Goal: Find specific page/section: Find specific page/section

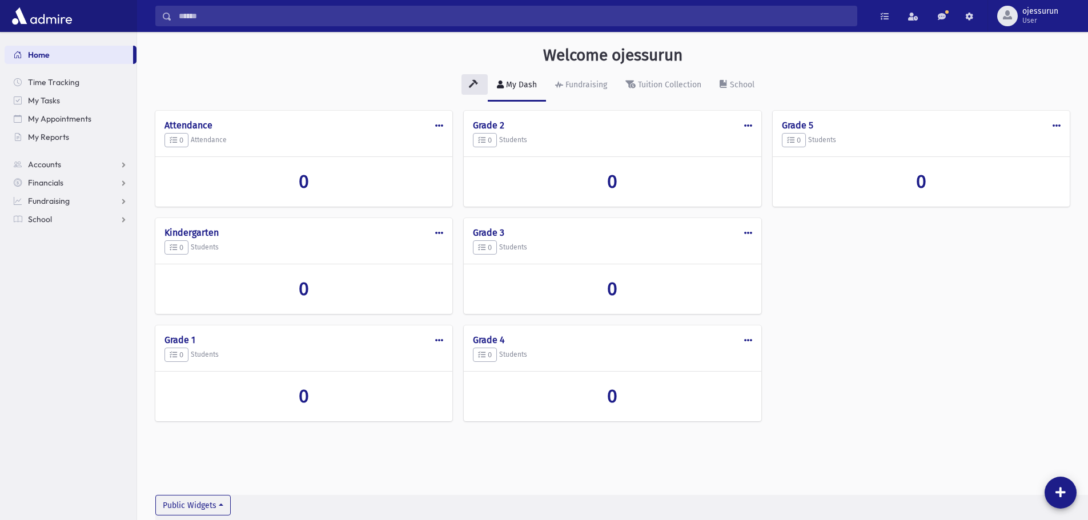
click at [223, 5] on div "Search Results All Accounts My Accounts" at bounding box center [612, 16] width 951 height 32
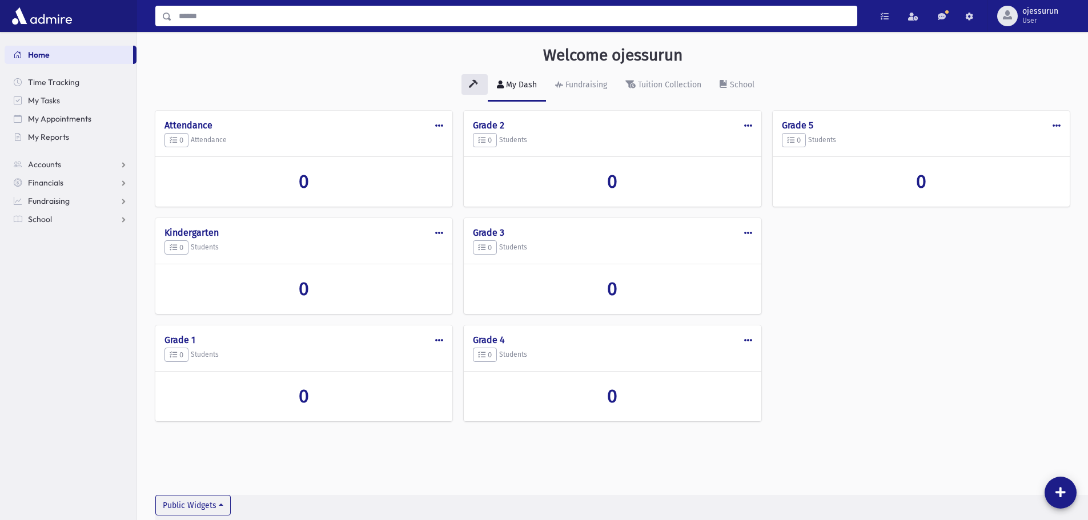
click at [226, 15] on input "Search" at bounding box center [514, 16] width 685 height 21
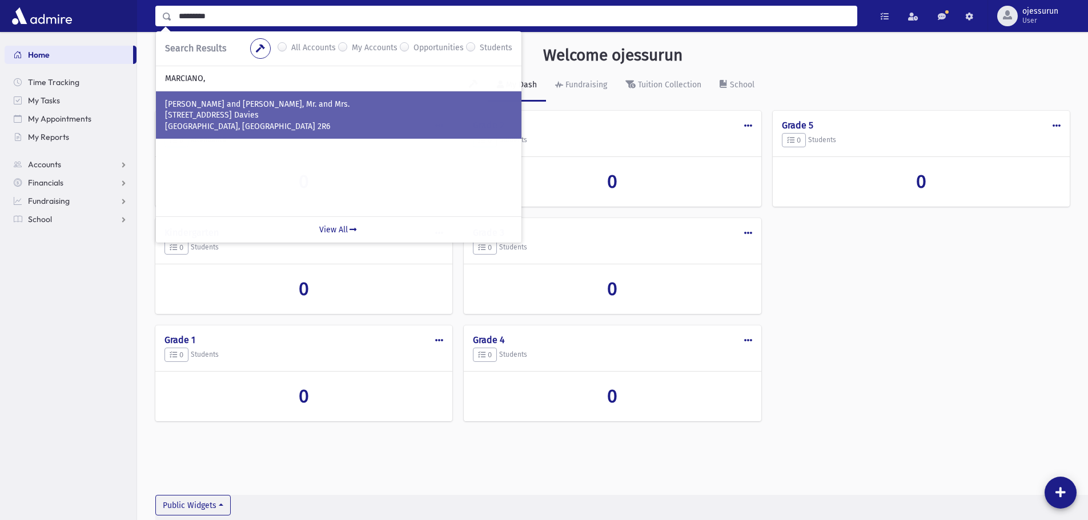
type input "*********"
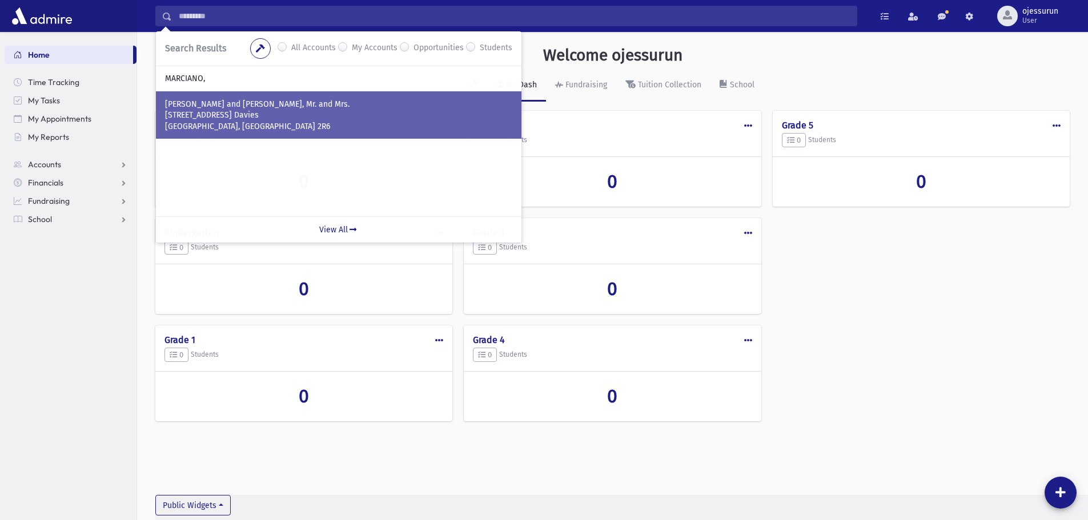
click at [326, 115] on p "[STREET_ADDRESS] Davies" at bounding box center [338, 115] width 347 height 11
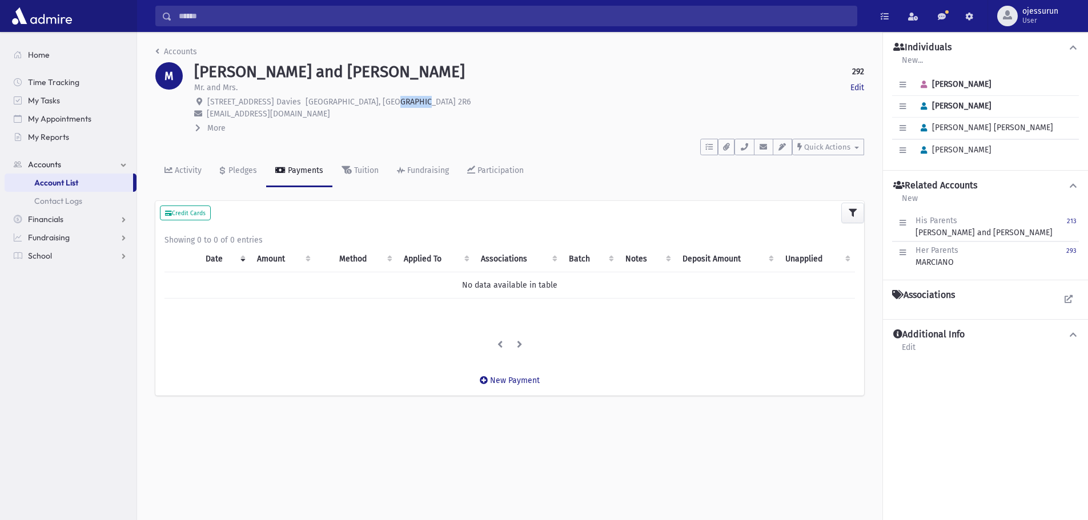
drag, startPoint x: 393, startPoint y: 99, endPoint x: 360, endPoint y: 104, distance: 33.4
click at [360, 104] on p "[STREET_ADDRESS] [STREET_ADDRESS]" at bounding box center [529, 102] width 670 height 12
copy span "H4W 2R6"
click at [742, 148] on icon "button" at bounding box center [744, 146] width 9 height 7
click at [775, 381] on div "New Payment" at bounding box center [509, 380] width 709 height 30
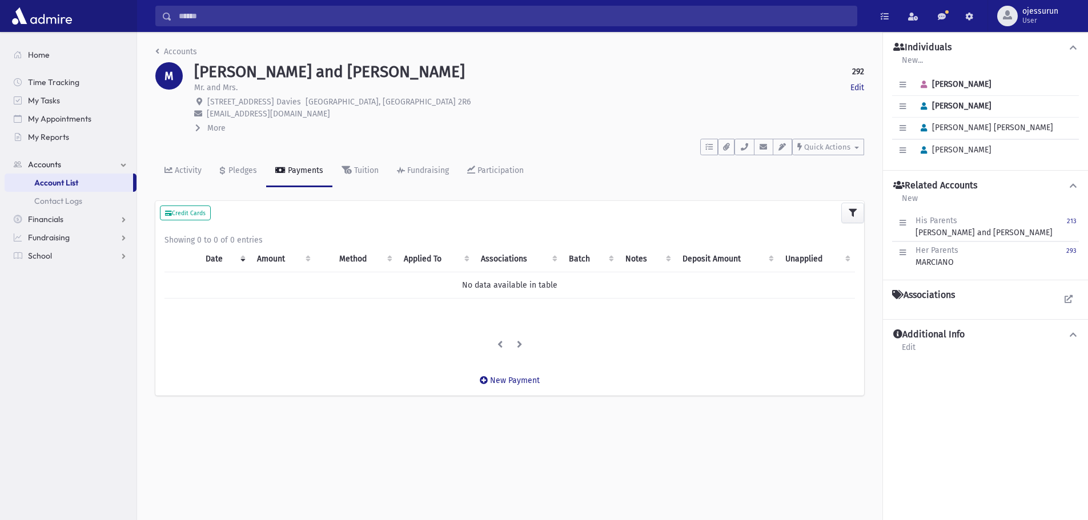
click at [202, 130] on span at bounding box center [198, 128] width 7 height 10
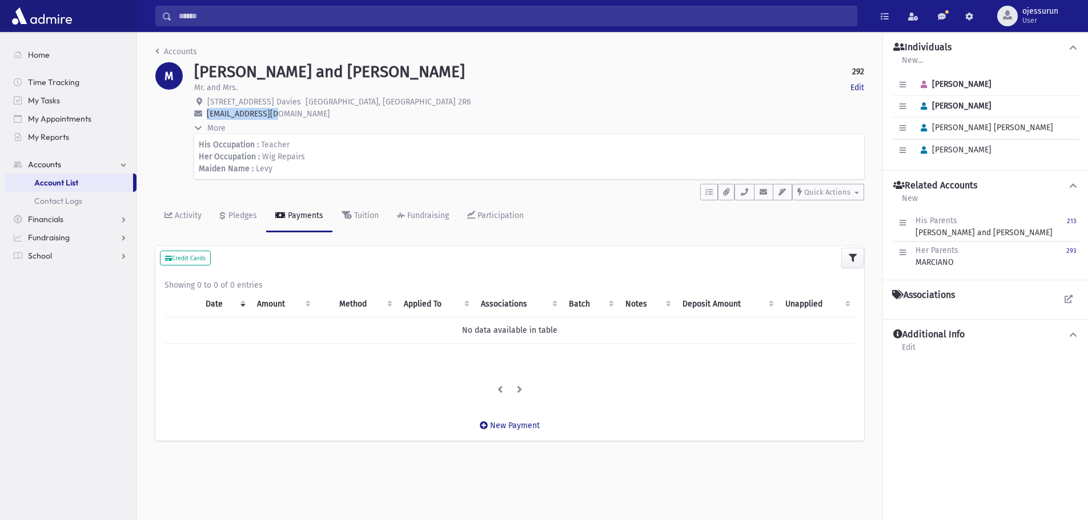
drag, startPoint x: 287, startPoint y: 118, endPoint x: 204, endPoint y: 114, distance: 82.9
click at [204, 114] on p "[EMAIL_ADDRESS][DOMAIN_NAME]" at bounding box center [529, 114] width 670 height 12
copy span "[EMAIL_ADDRESS][DOMAIN_NAME]"
click at [902, 86] on icon "button" at bounding box center [902, 84] width 6 height 7
click at [927, 123] on link "Edit Individual" at bounding box center [939, 113] width 91 height 21
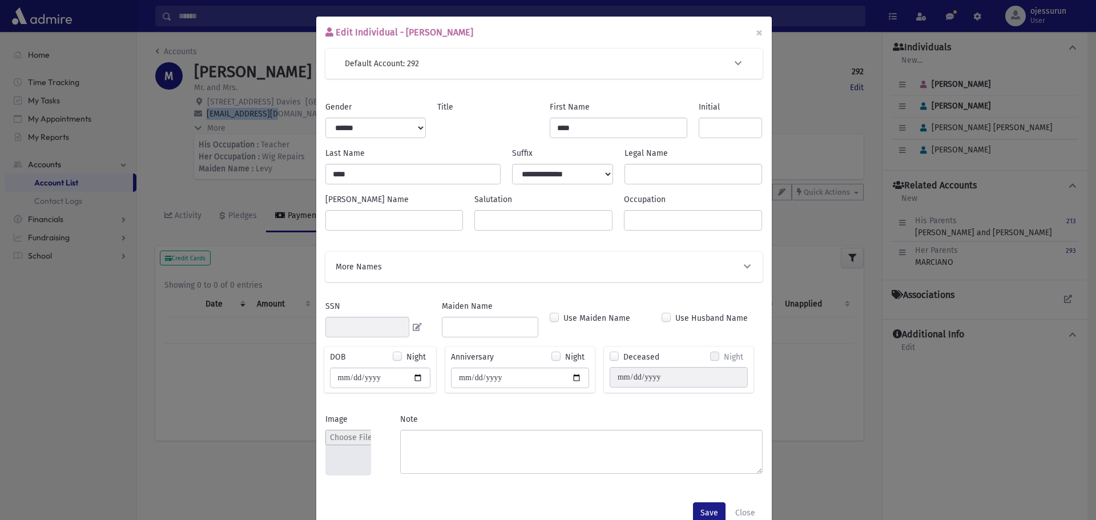
select select "****"
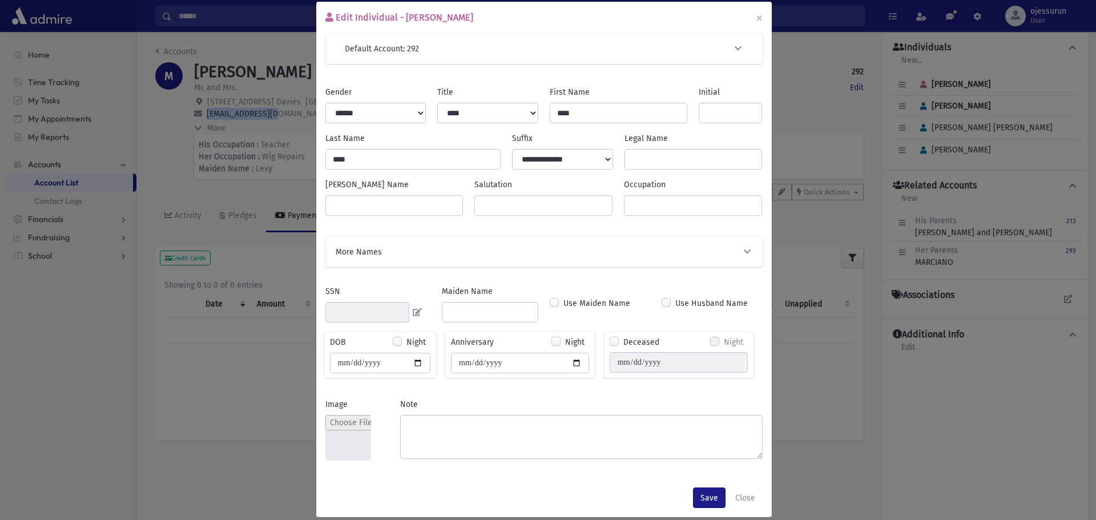
scroll to position [29, 0]
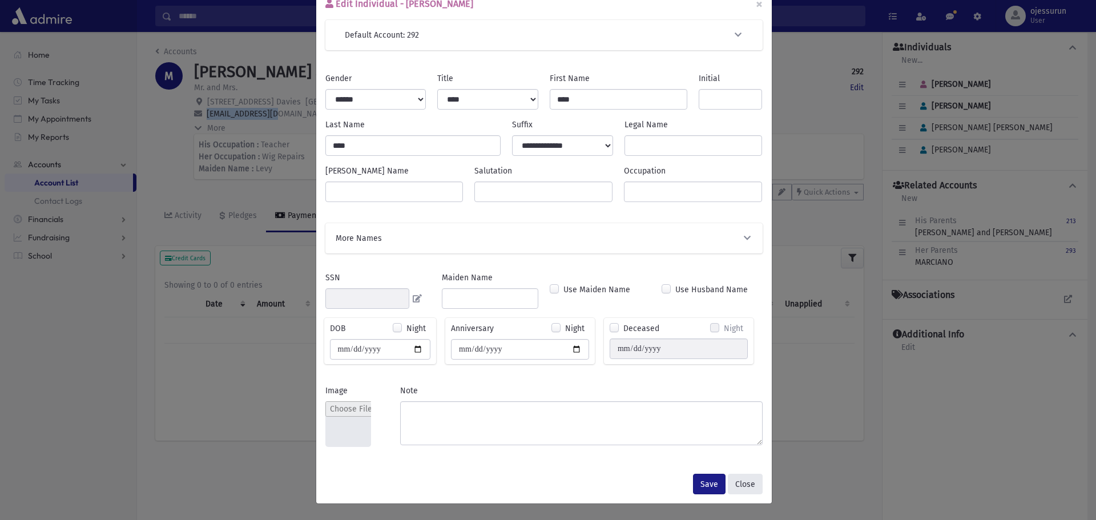
click at [740, 487] on button "Close" at bounding box center [745, 484] width 35 height 21
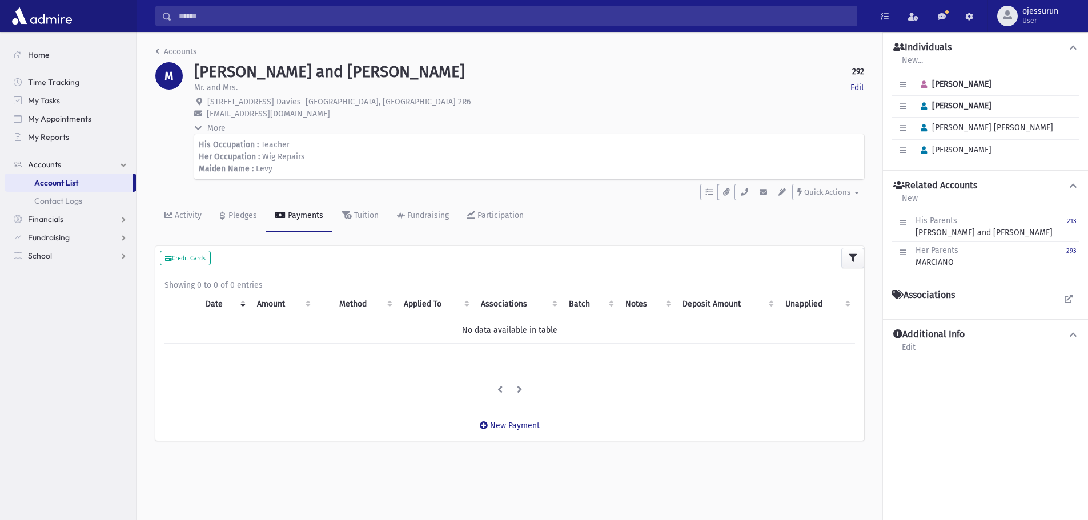
click at [182, 113] on div "M" at bounding box center [169, 118] width 39 height 113
click at [637, 110] on p "shnumel2@yahoo.ca" at bounding box center [529, 114] width 670 height 12
click at [851, 88] on link "Edit" at bounding box center [857, 88] width 14 height 12
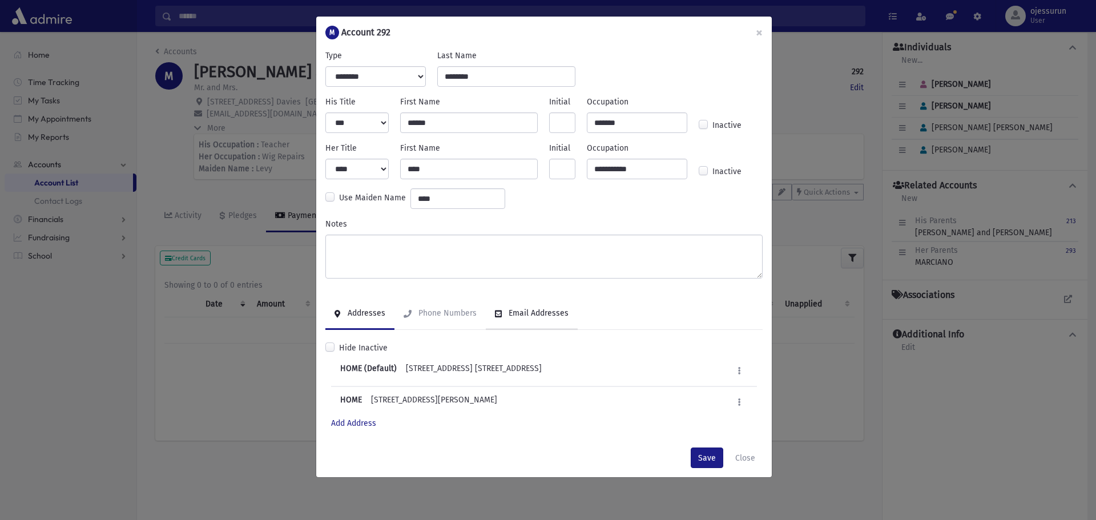
click at [535, 324] on link "Email Addresses" at bounding box center [532, 314] width 92 height 32
drag, startPoint x: 466, startPoint y: 367, endPoint x: 383, endPoint y: 365, distance: 83.4
click at [383, 365] on div "HerEmail leah_levy1@aol.com Edit Mark as Default Deactivate Delete" at bounding box center [544, 371] width 426 height 31
copy div "leah_levy1@aol.com"
click at [742, 460] on button "Close" at bounding box center [745, 458] width 35 height 21
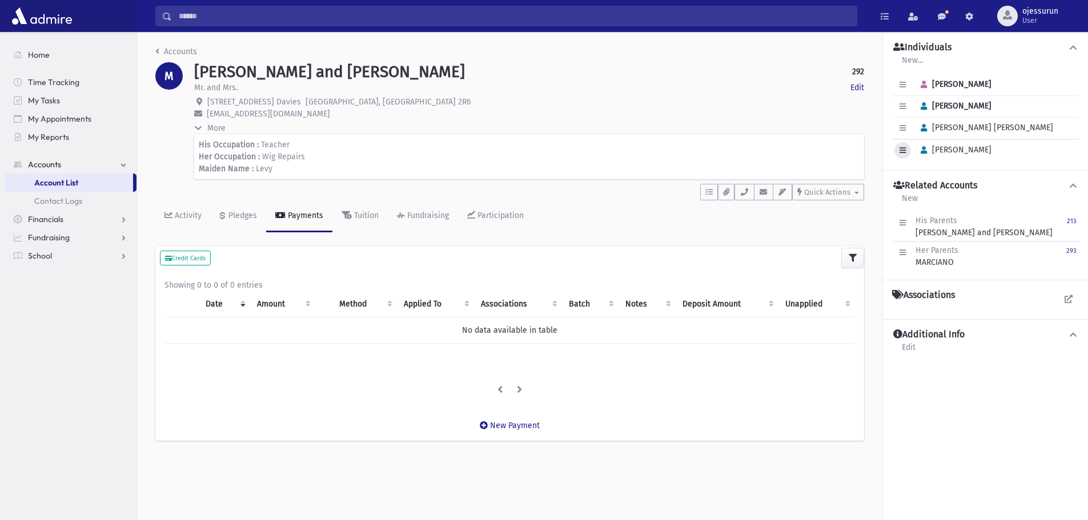
click at [897, 156] on button "button" at bounding box center [902, 150] width 17 height 17
click at [917, 175] on link "Edit Individual" at bounding box center [939, 179] width 91 height 21
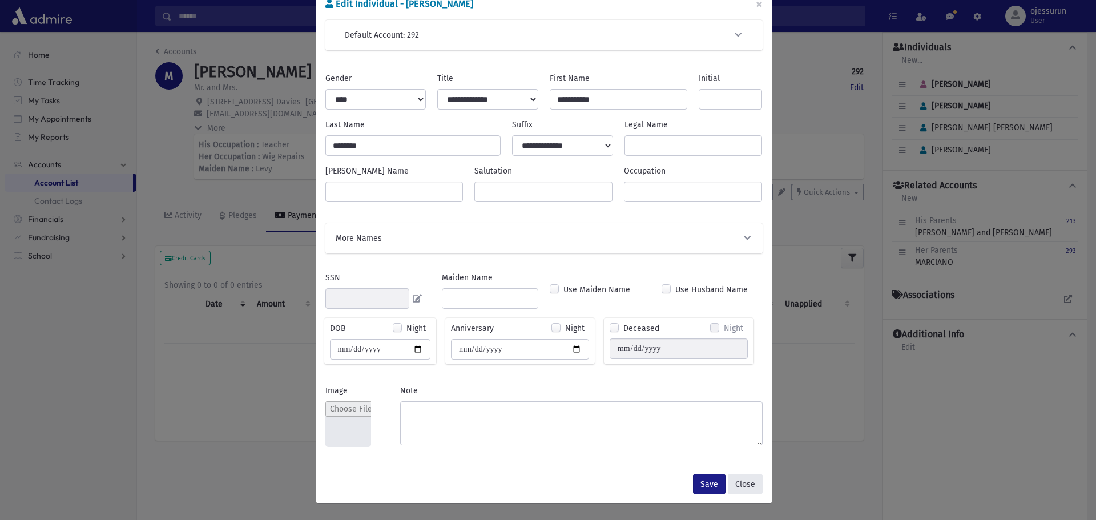
click at [742, 480] on button "Close" at bounding box center [745, 484] width 35 height 21
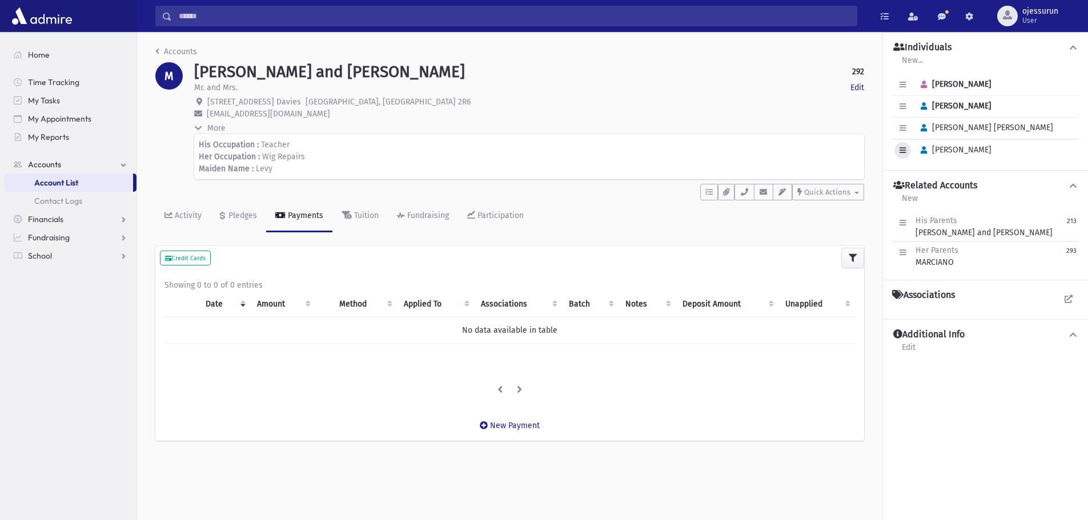
click at [898, 155] on button "button" at bounding box center [902, 150] width 17 height 17
click at [915, 182] on link "Edit Individual" at bounding box center [939, 179] width 91 height 21
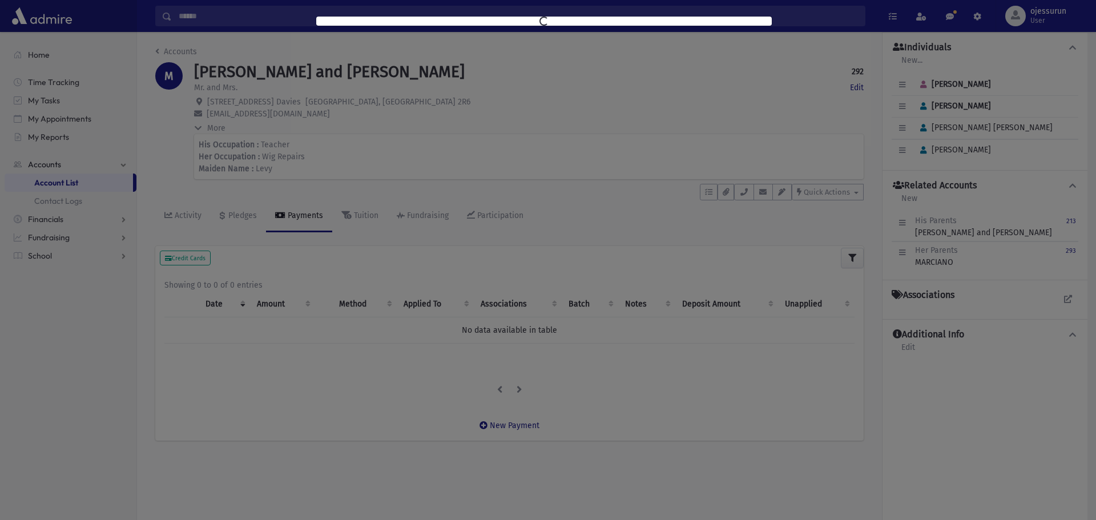
scroll to position [0, 0]
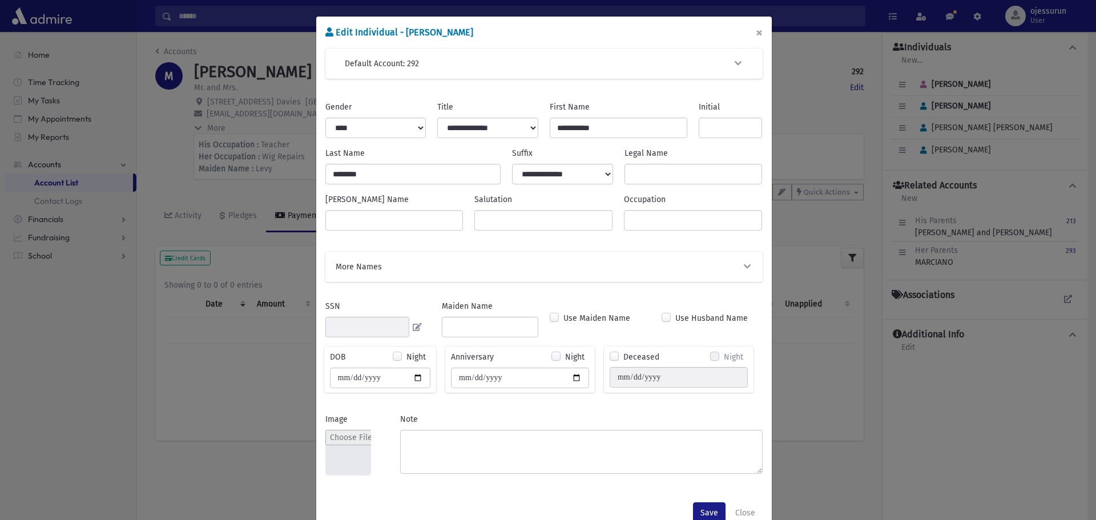
click at [752, 29] on button "×" at bounding box center [759, 33] width 25 height 32
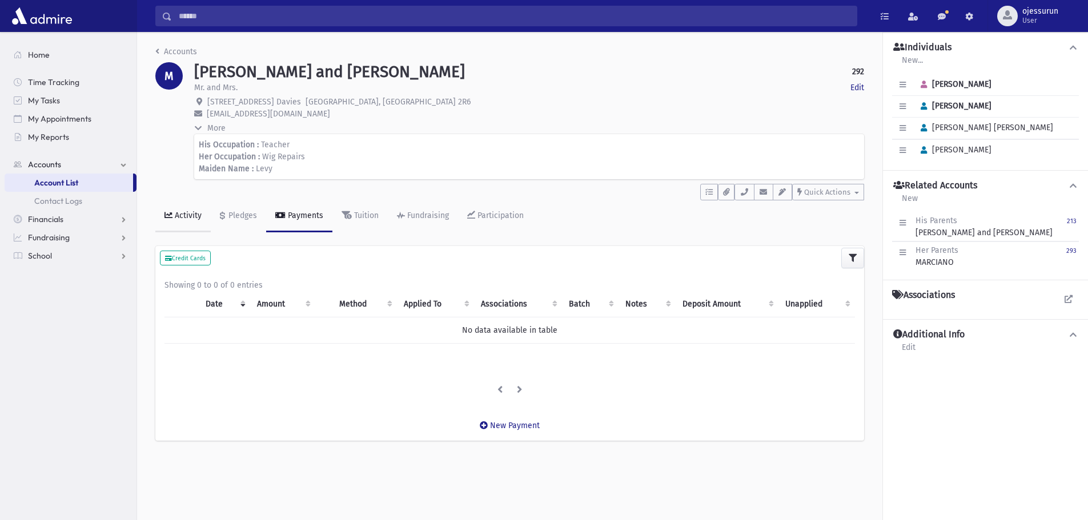
click at [201, 219] on link "Activity" at bounding box center [182, 216] width 55 height 32
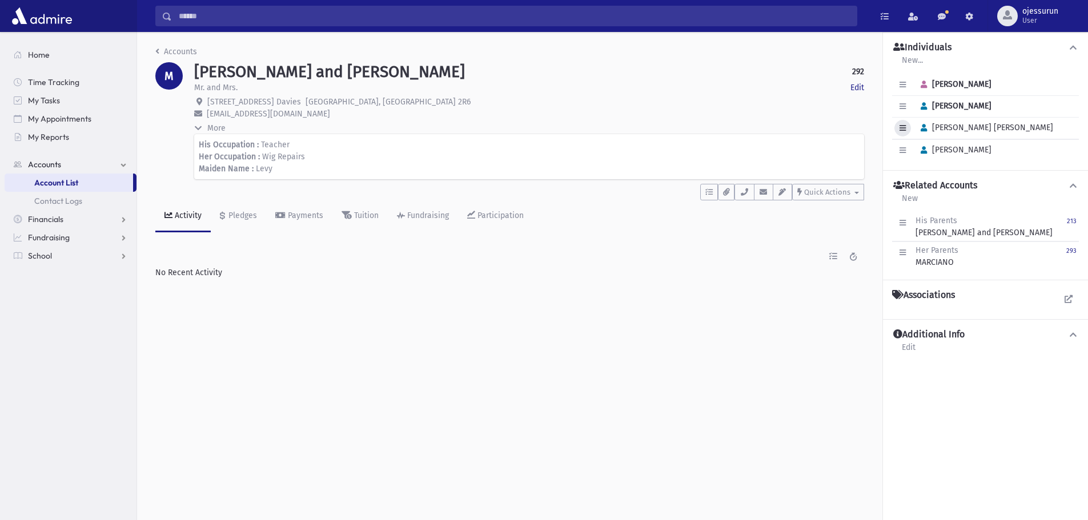
click at [901, 131] on icon "button" at bounding box center [902, 127] width 6 height 7
click at [937, 162] on link "Edit Individual" at bounding box center [939, 157] width 91 height 21
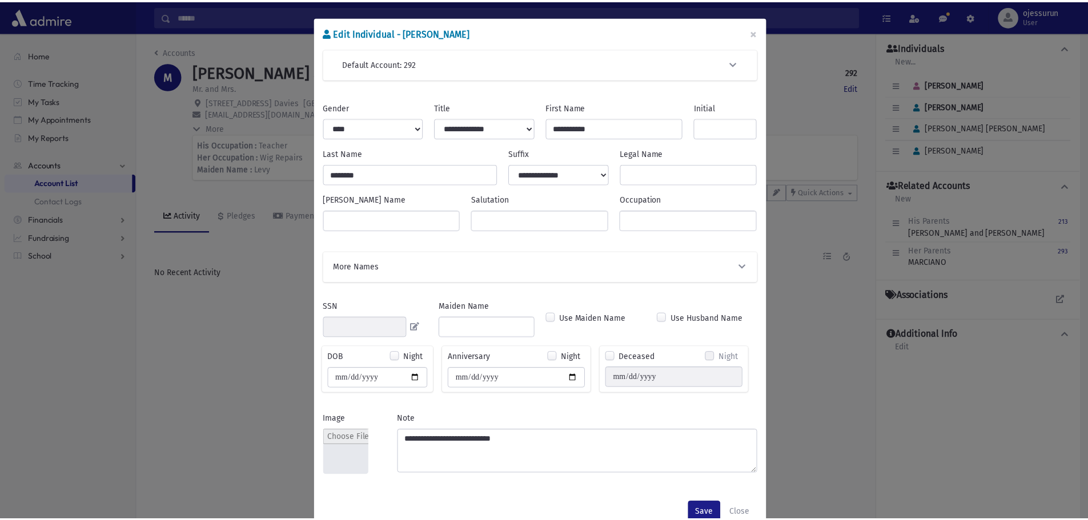
scroll to position [29, 0]
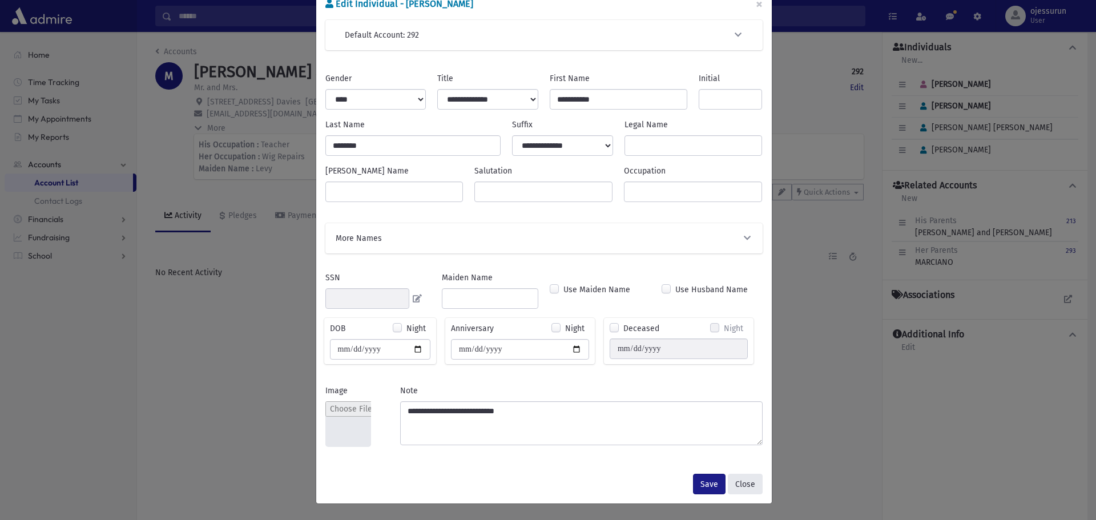
click at [741, 489] on button "Close" at bounding box center [745, 484] width 35 height 21
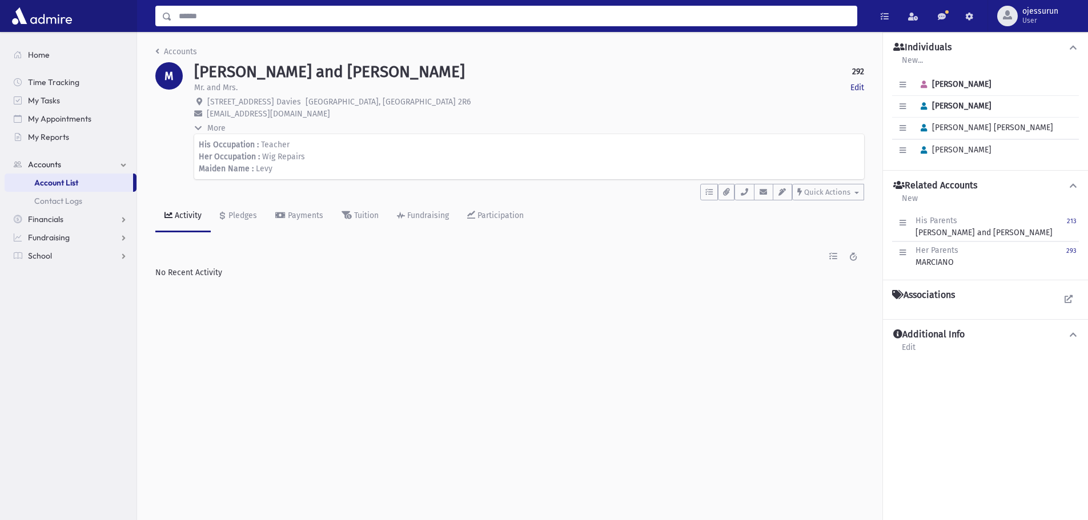
click at [322, 9] on input "Search" at bounding box center [514, 16] width 685 height 21
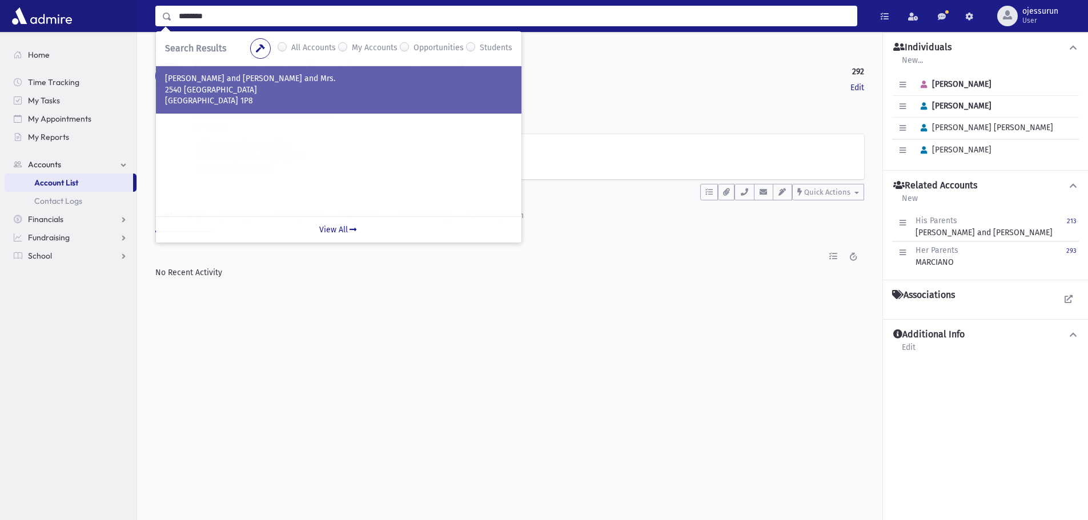
type input "********"
click at [299, 102] on p "Ville St-Laurent, QC H4M 1P8" at bounding box center [338, 100] width 347 height 11
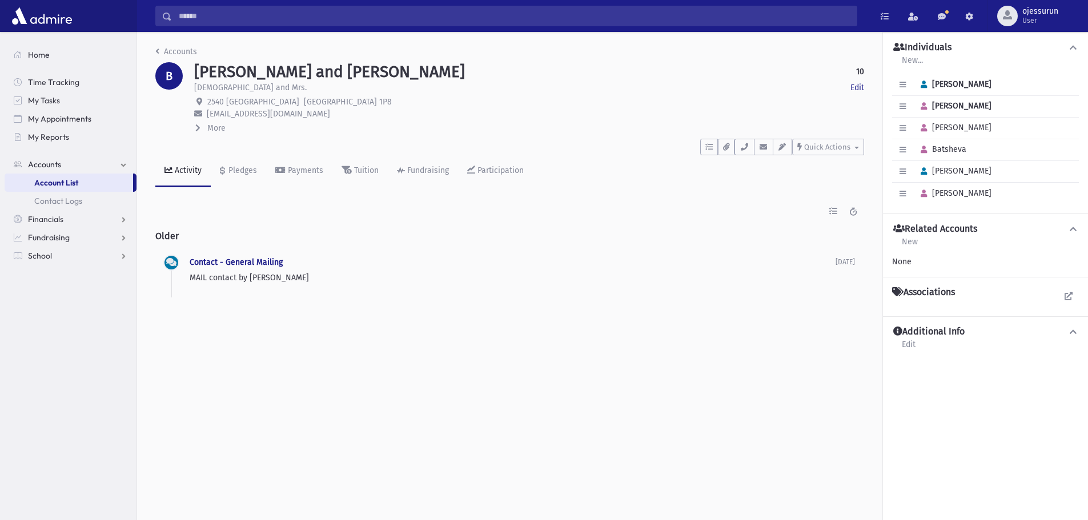
drag, startPoint x: 368, startPoint y: 103, endPoint x: 330, endPoint y: 107, distance: 37.9
click at [330, 107] on p "2540 St Louis Ville St-Laurent, QC H4M 1P8" at bounding box center [529, 102] width 670 height 12
copy span "H4M 1P8"
click at [744, 150] on icon "button" at bounding box center [744, 146] width 9 height 7
click at [753, 368] on div "Accounts B BENABOU, Moshe and Ilana 10 Edit Rabbi and Mrs. Edit 2540 St Louis V…" at bounding box center [612, 276] width 951 height 488
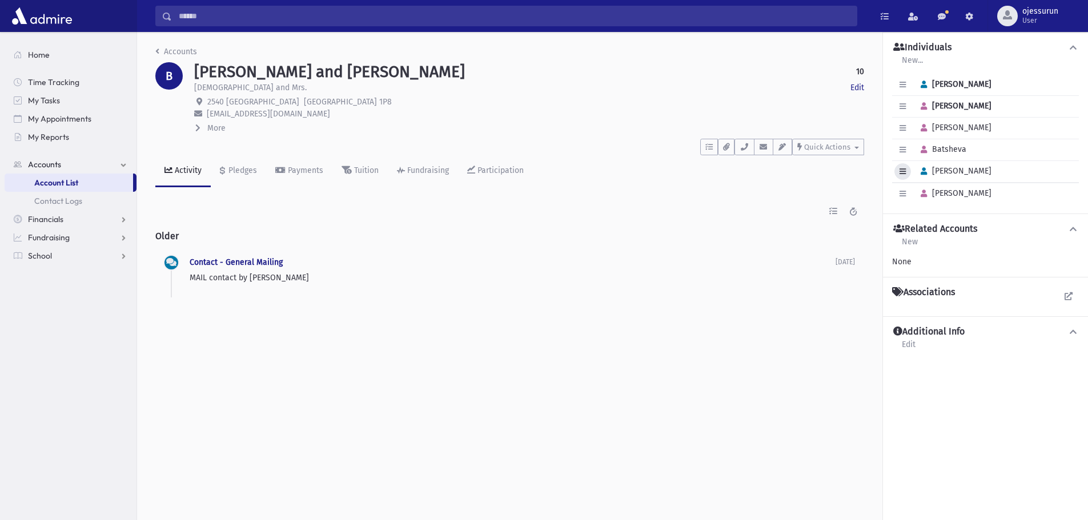
click at [903, 177] on button "button" at bounding box center [902, 171] width 17 height 17
click at [914, 210] on link "Edit Individual" at bounding box center [939, 200] width 91 height 21
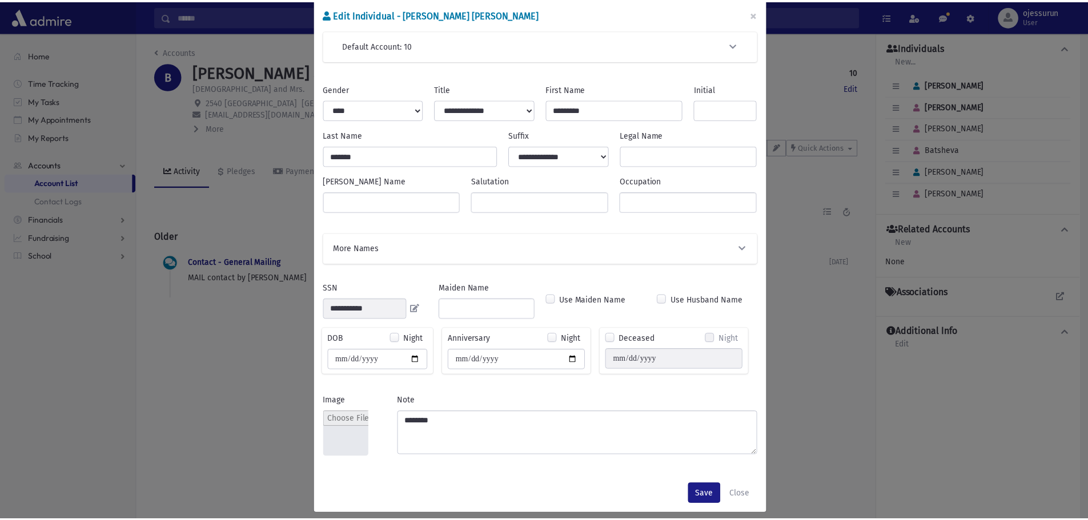
scroll to position [29, 0]
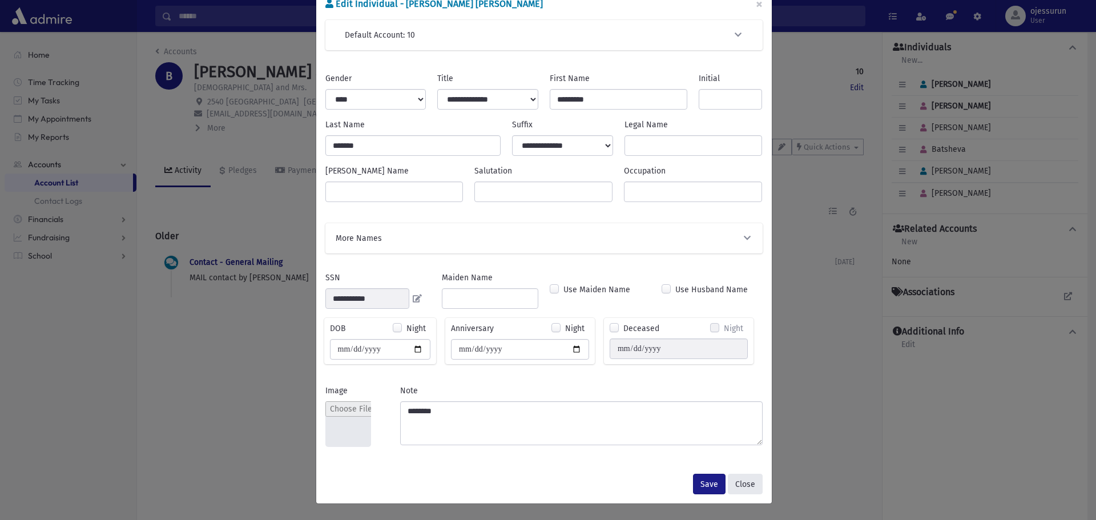
click at [737, 483] on button "Close" at bounding box center [745, 484] width 35 height 21
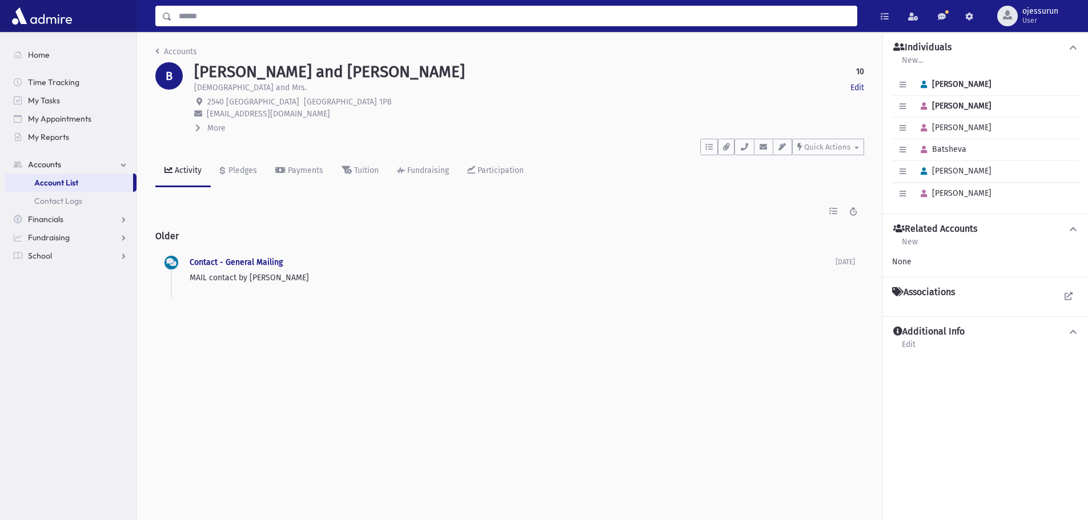
click at [308, 17] on input "Search" at bounding box center [514, 16] width 685 height 21
type input "*******"
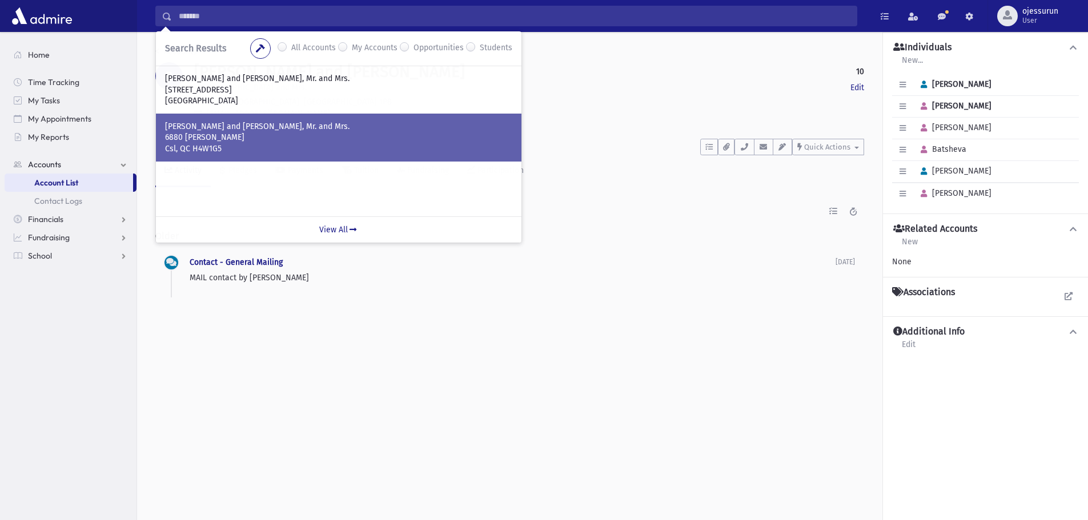
click at [324, 132] on p "6880 Emerson" at bounding box center [338, 137] width 347 height 11
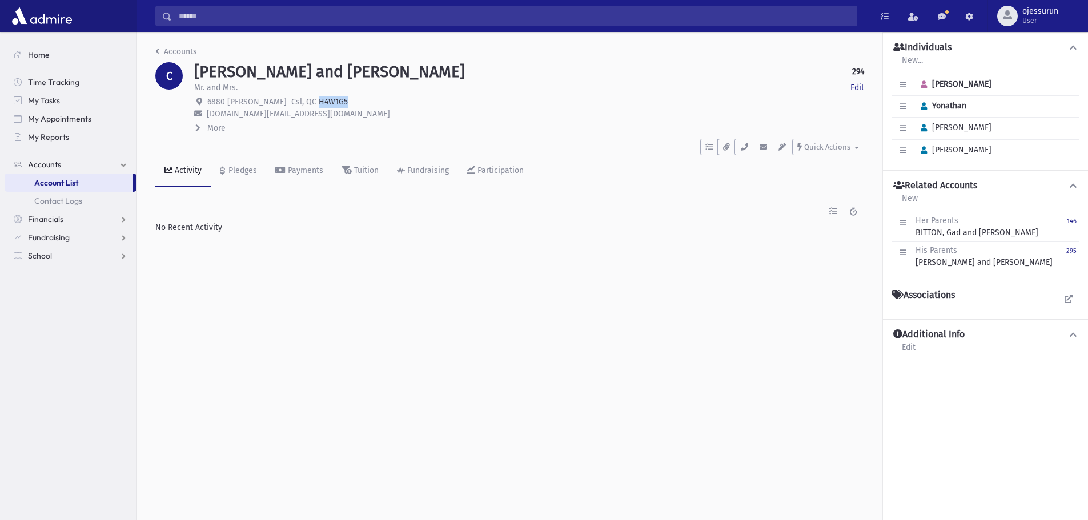
drag, startPoint x: 324, startPoint y: 101, endPoint x: 289, endPoint y: 103, distance: 35.5
click at [289, 103] on p "6880 Emerson Csl, QC H4W1G5" at bounding box center [529, 102] width 670 height 12
copy span "H4W1G5"
click at [748, 150] on icon "button" at bounding box center [744, 146] width 9 height 7
click at [899, 131] on icon "button" at bounding box center [902, 127] width 6 height 7
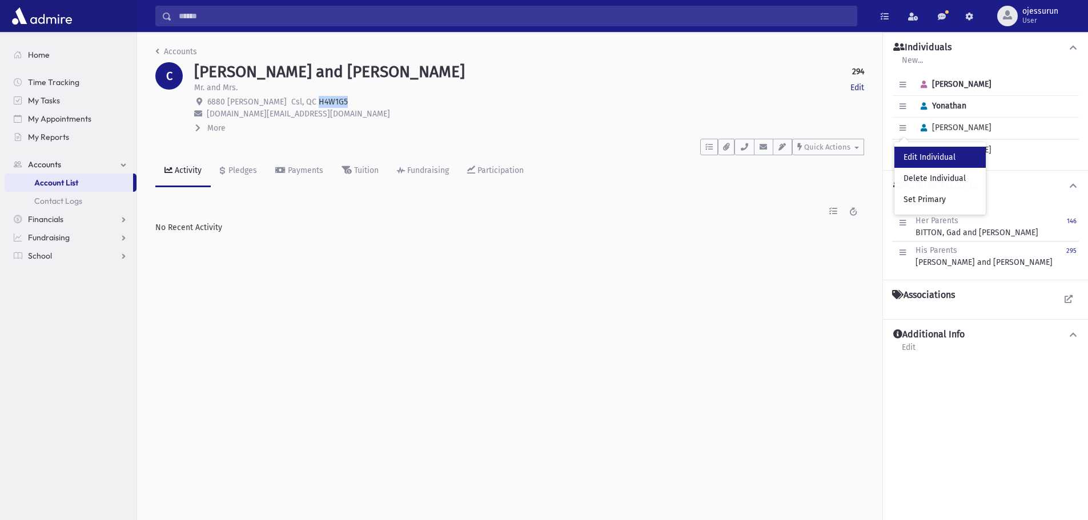
click at [925, 158] on link "Edit Individual" at bounding box center [939, 157] width 91 height 21
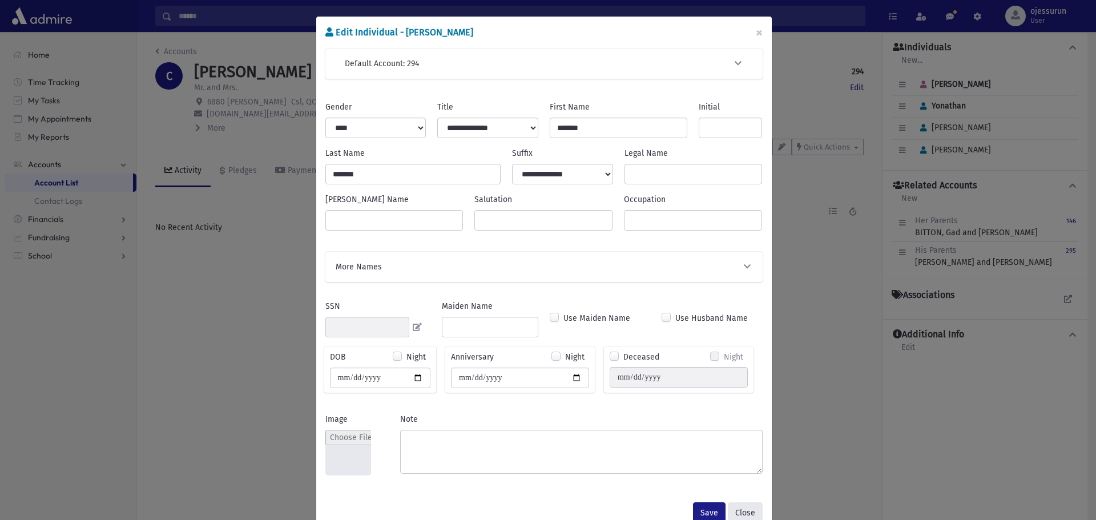
click at [729, 507] on button "Close" at bounding box center [745, 513] width 35 height 21
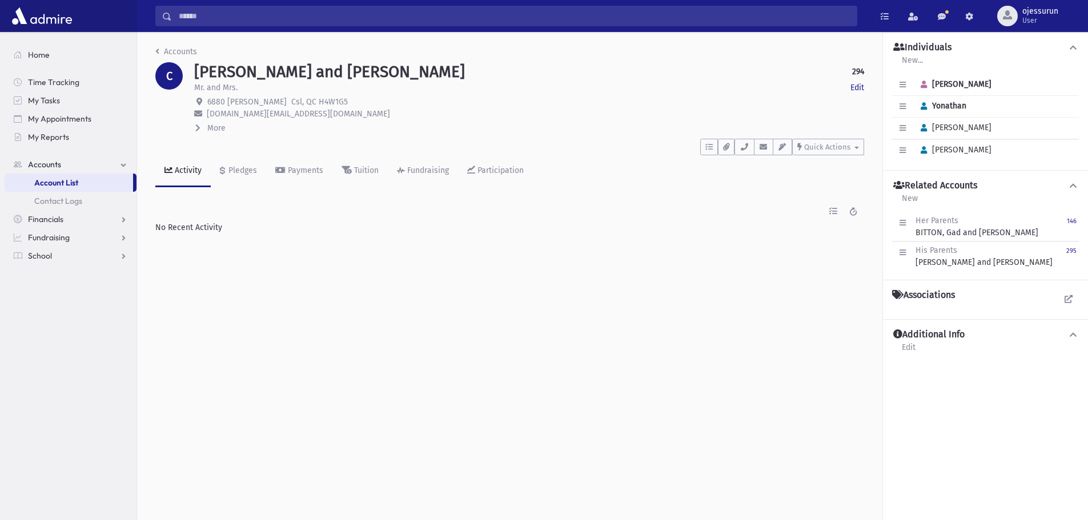
click at [272, 18] on input "Search" at bounding box center [514, 16] width 685 height 21
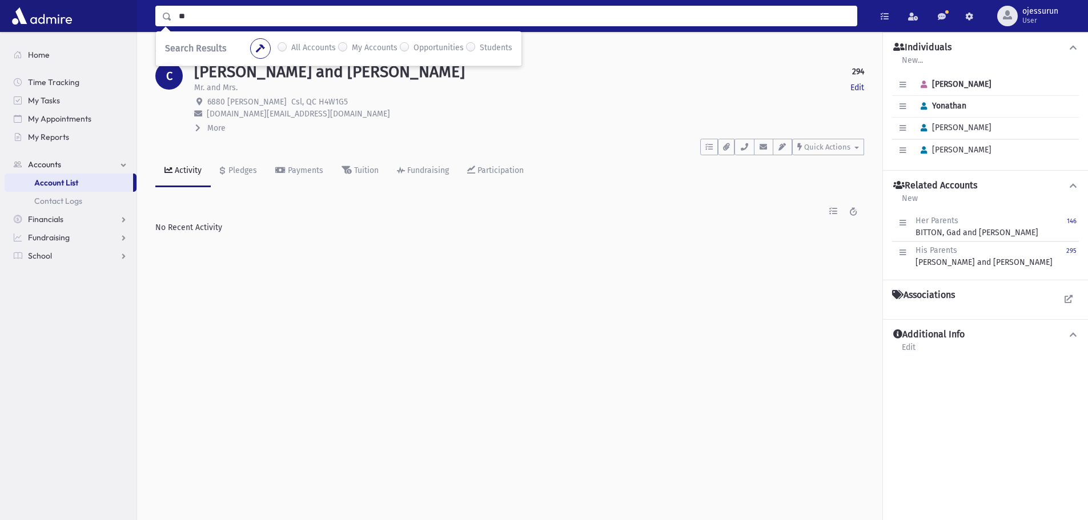
type input "*"
type input "********"
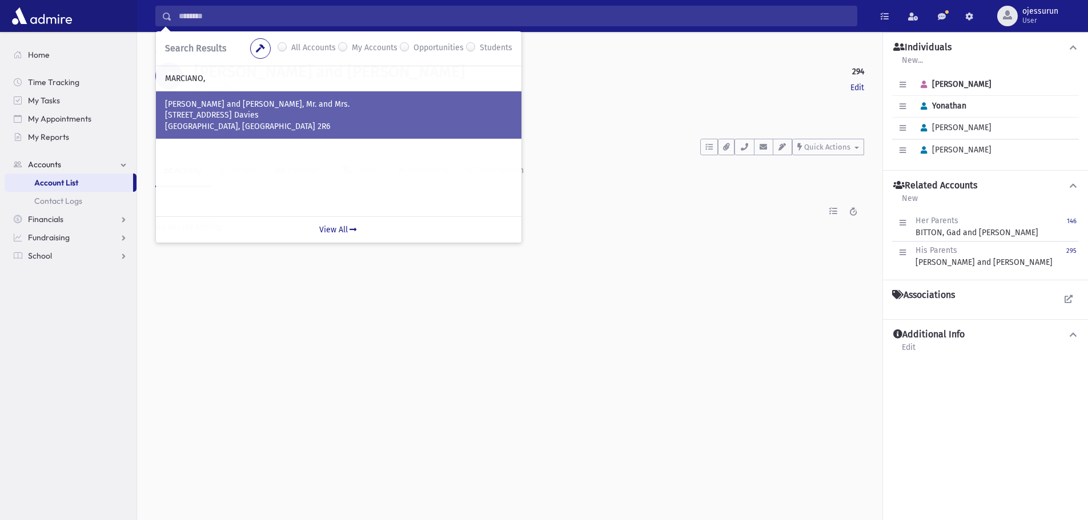
click at [272, 129] on p "Cote Saint-Luc, QUEBEC H4W 2R6" at bounding box center [338, 126] width 347 height 11
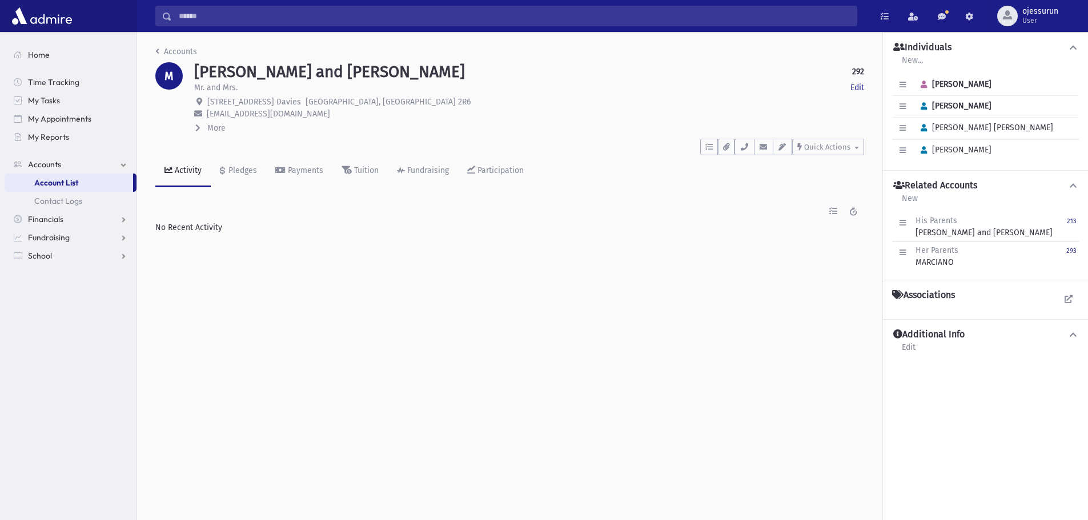
click at [899, 117] on div "Edit Individual Delete Individual Clear Primary [PERSON_NAME]" at bounding box center [985, 107] width 187 height 22
click at [898, 128] on button "button" at bounding box center [902, 128] width 17 height 17
click at [903, 163] on link "Edit Individual" at bounding box center [939, 157] width 91 height 21
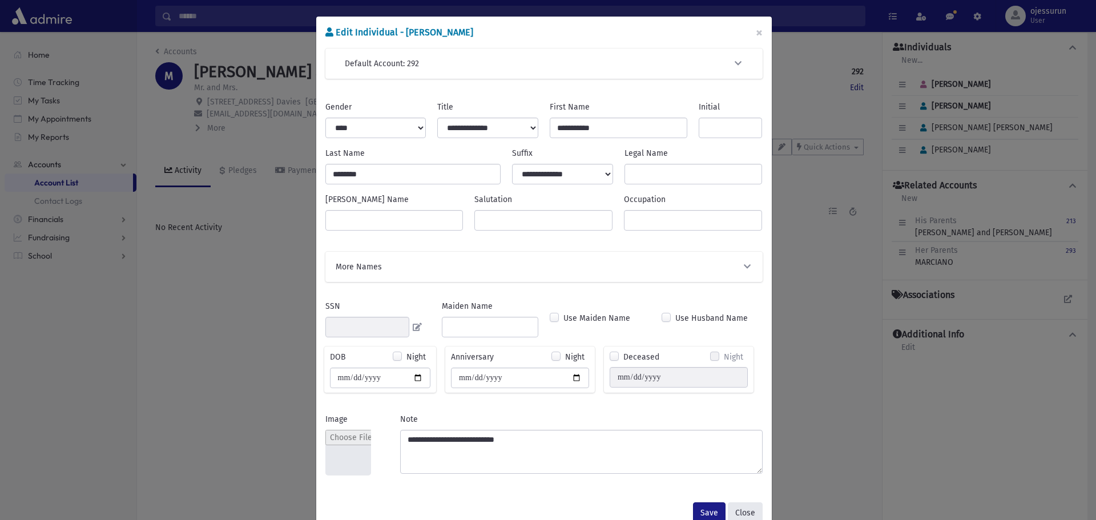
click at [735, 511] on button "Close" at bounding box center [745, 513] width 35 height 21
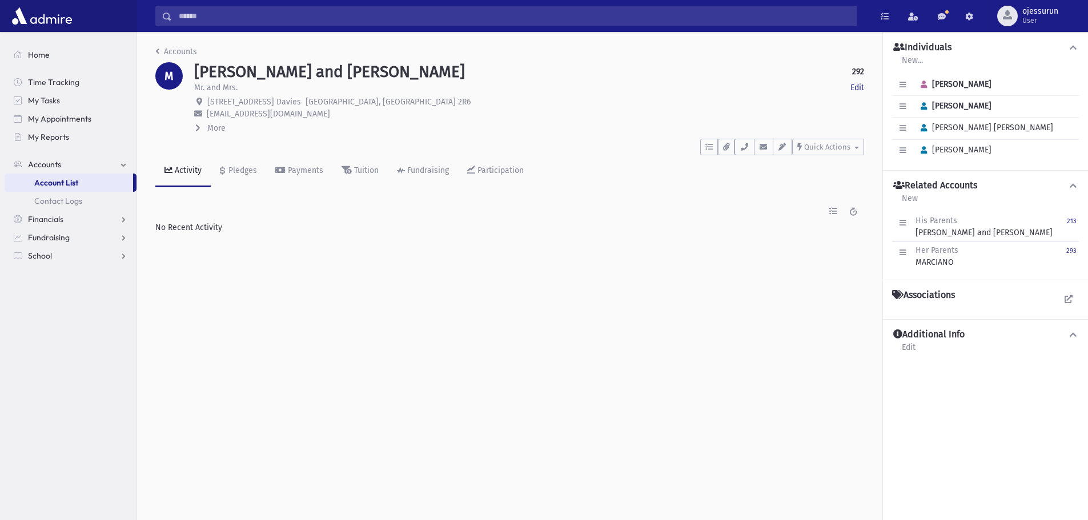
click at [215, 128] on span "More" at bounding box center [216, 128] width 18 height 10
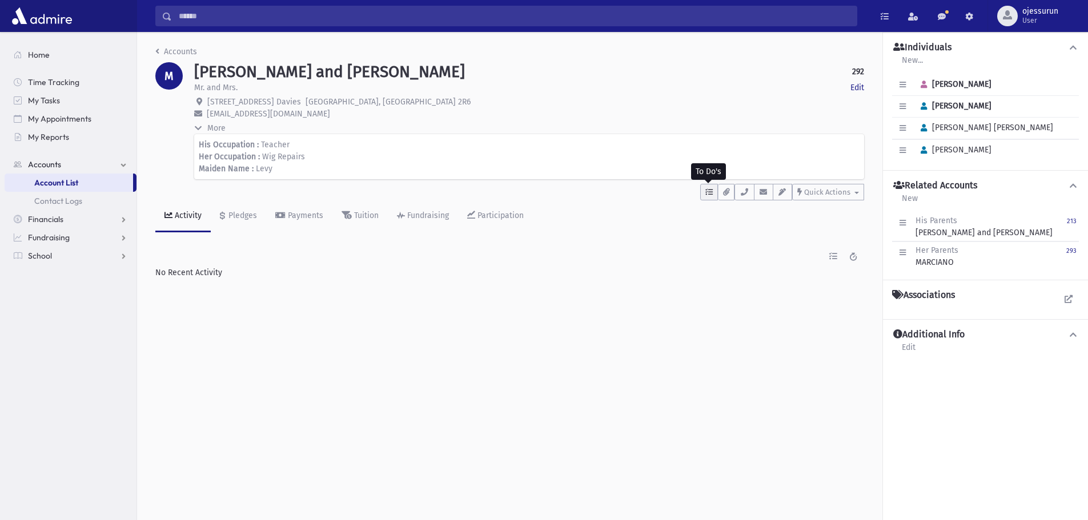
click at [714, 192] on button "button" at bounding box center [709, 192] width 18 height 17
click at [652, 238] on div "Accounts M MARCIANO, Shmuel and Leah 292 Edit Mr. and Mrs. Edit 5806 Ave. Davie…" at bounding box center [509, 162] width 745 height 260
click at [724, 192] on icon "button" at bounding box center [726, 191] width 6 height 7
drag, startPoint x: 646, startPoint y: 266, endPoint x: 718, endPoint y: 224, distance: 83.7
click at [659, 256] on div "Ads Contact Logs Dedications Payments Pledges Raffle Reservations Transaction L…" at bounding box center [509, 256] width 709 height 21
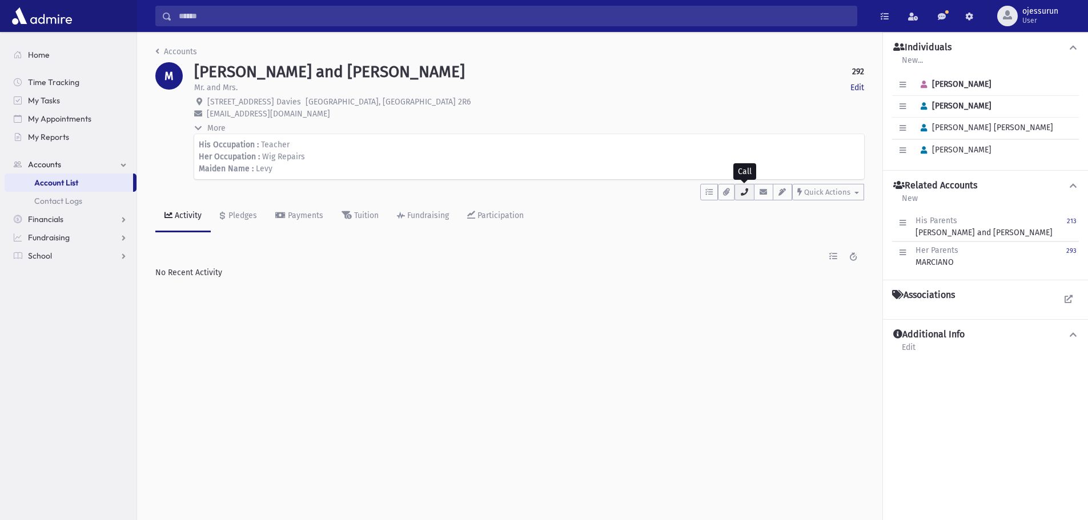
click at [744, 192] on icon "button" at bounding box center [744, 191] width 9 height 7
drag, startPoint x: 605, startPoint y: 276, endPoint x: 705, endPoint y: 236, distance: 107.6
click at [612, 271] on div "Ads Contact Logs Dedications Payments Pledges Raffle Reservations Transaction L…" at bounding box center [509, 262] width 709 height 33
click at [764, 190] on icon "button" at bounding box center [763, 191] width 9 height 7
click at [667, 263] on div "Ads Contact Logs Dedications Payments Pledges Raffle Reservations Transaction L…" at bounding box center [509, 256] width 709 height 21
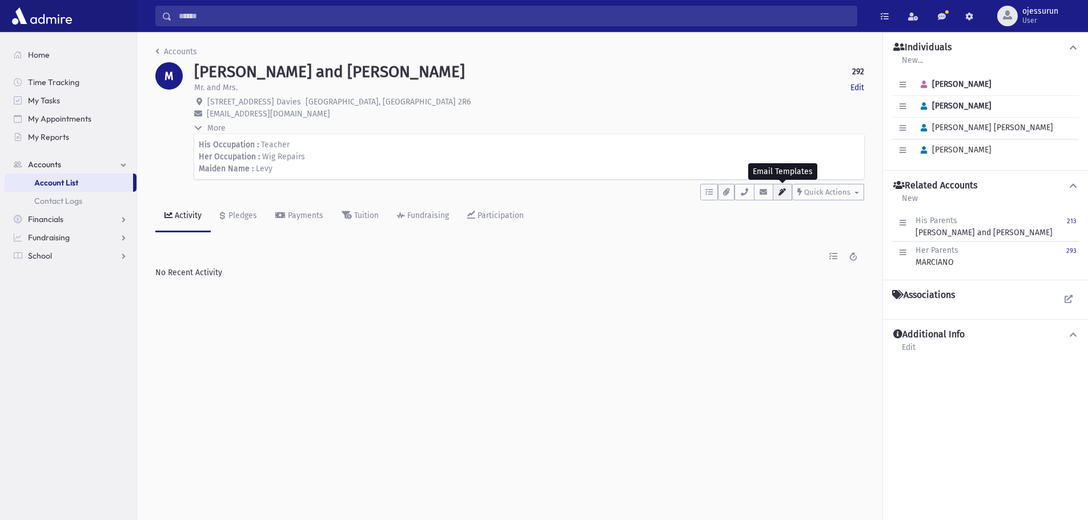
click at [787, 188] on icon "button" at bounding box center [782, 191] width 9 height 7
click at [622, 280] on div "Accounts M MARCIANO, Shmuel and Leah 292 Edit Mr. and Mrs. Edit 5806 Ave. Davie…" at bounding box center [509, 162] width 745 height 260
click at [904, 250] on icon "button" at bounding box center [902, 252] width 6 height 7
click at [902, 227] on button "button" at bounding box center [902, 223] width 17 height 17
click at [917, 247] on link "Edit" at bounding box center [939, 252] width 91 height 21
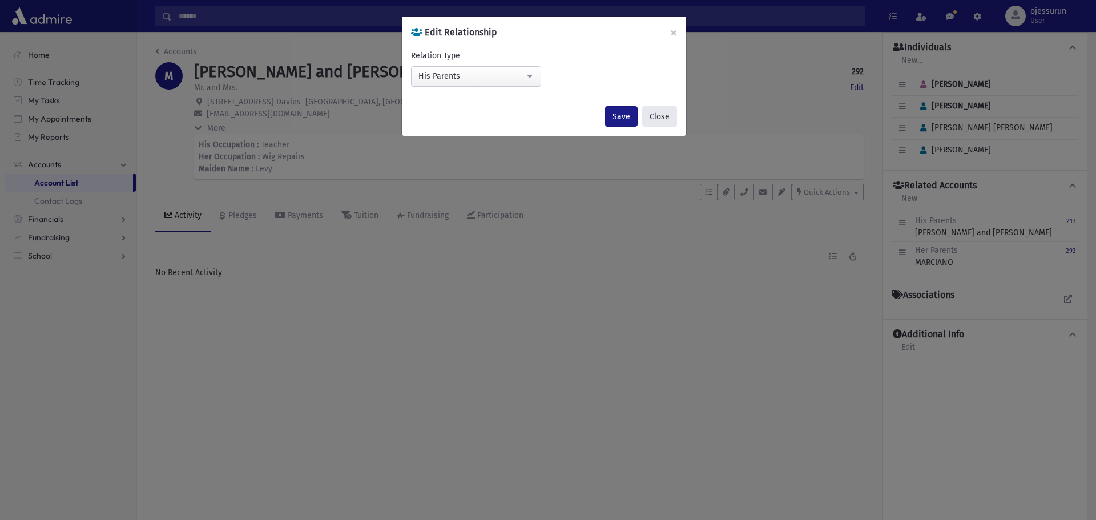
click at [660, 120] on button "Close" at bounding box center [659, 116] width 35 height 21
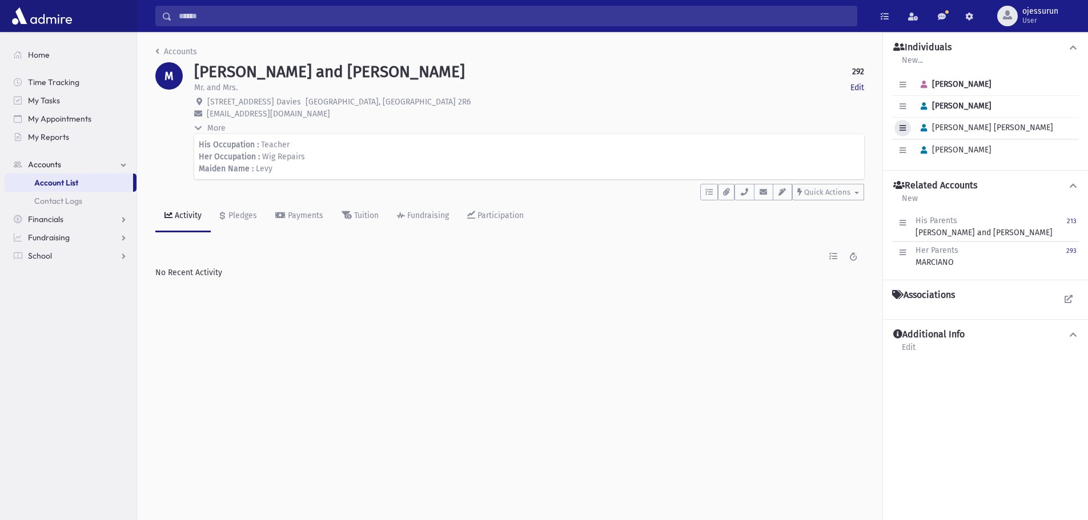
click at [907, 127] on button "button" at bounding box center [902, 128] width 17 height 17
click at [911, 152] on link "Edit Individual" at bounding box center [939, 157] width 91 height 21
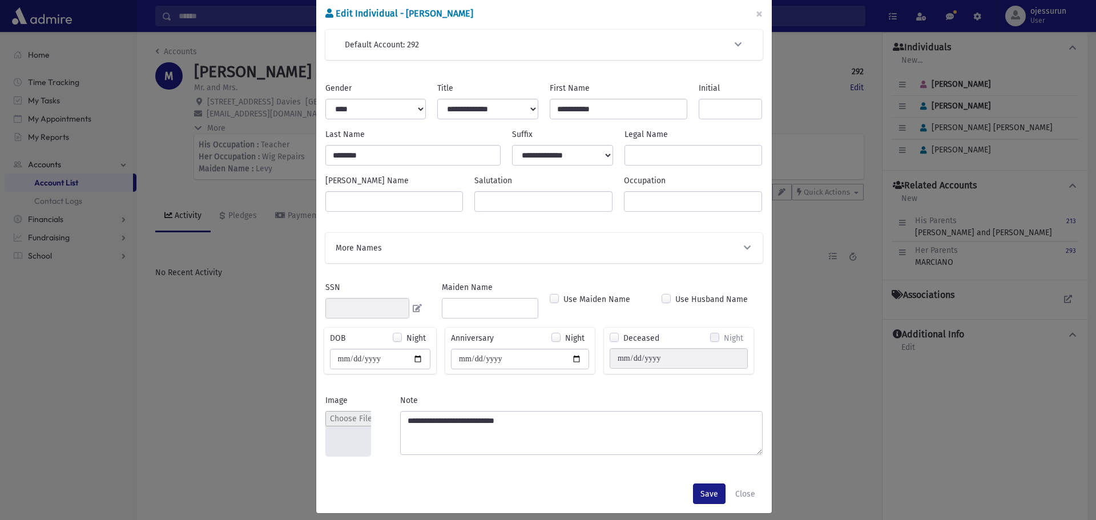
scroll to position [29, 0]
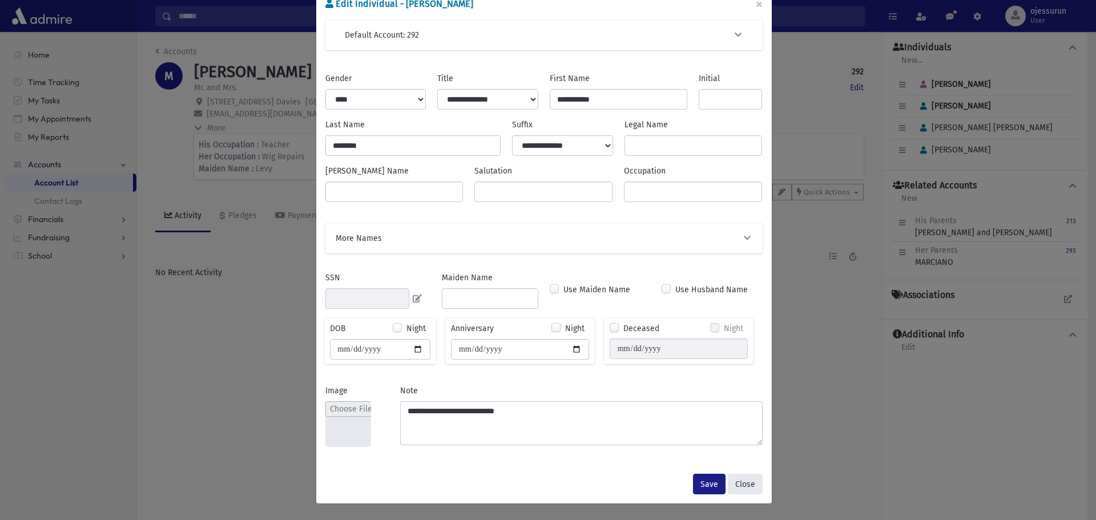
click at [740, 487] on button "Close" at bounding box center [745, 484] width 35 height 21
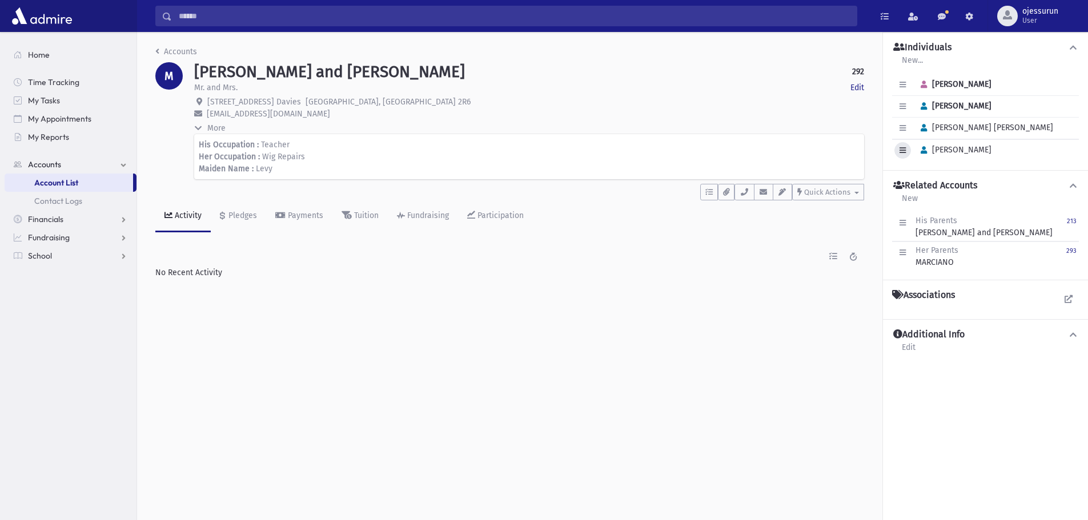
click at [907, 148] on button "button" at bounding box center [902, 150] width 17 height 17
click at [930, 174] on link "Edit Individual" at bounding box center [939, 179] width 91 height 21
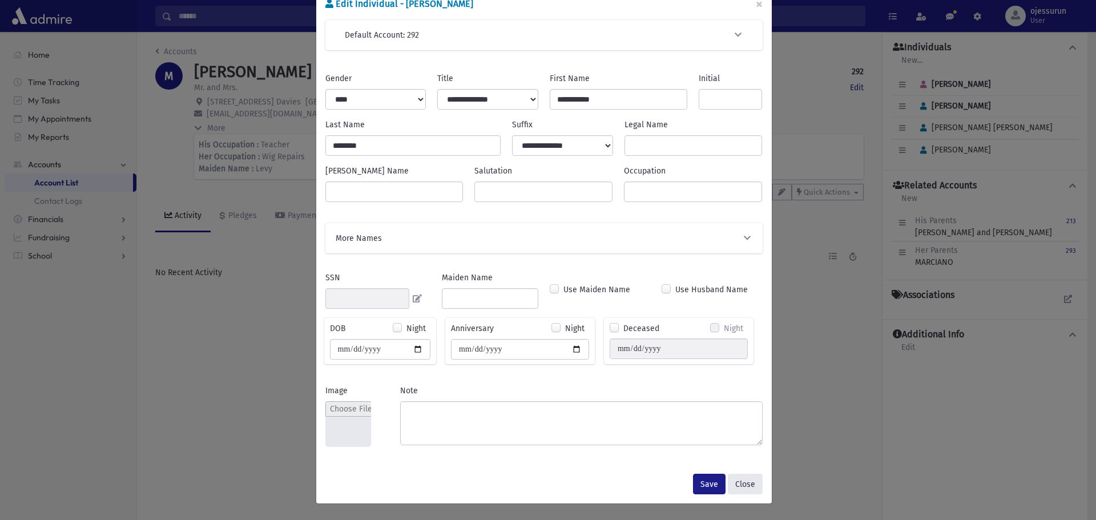
click at [731, 477] on button "Close" at bounding box center [745, 484] width 35 height 21
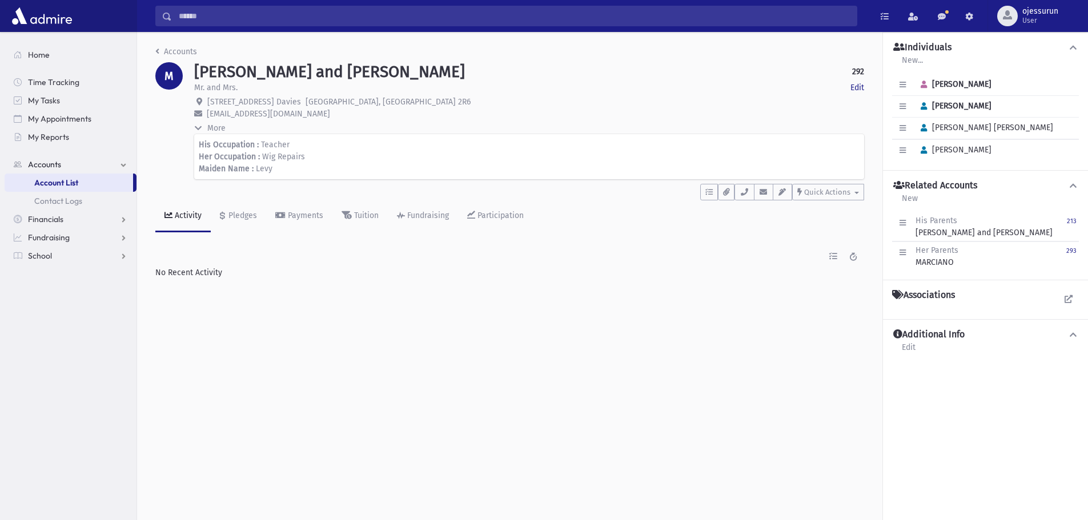
click at [320, 6] on input "Search" at bounding box center [514, 16] width 685 height 21
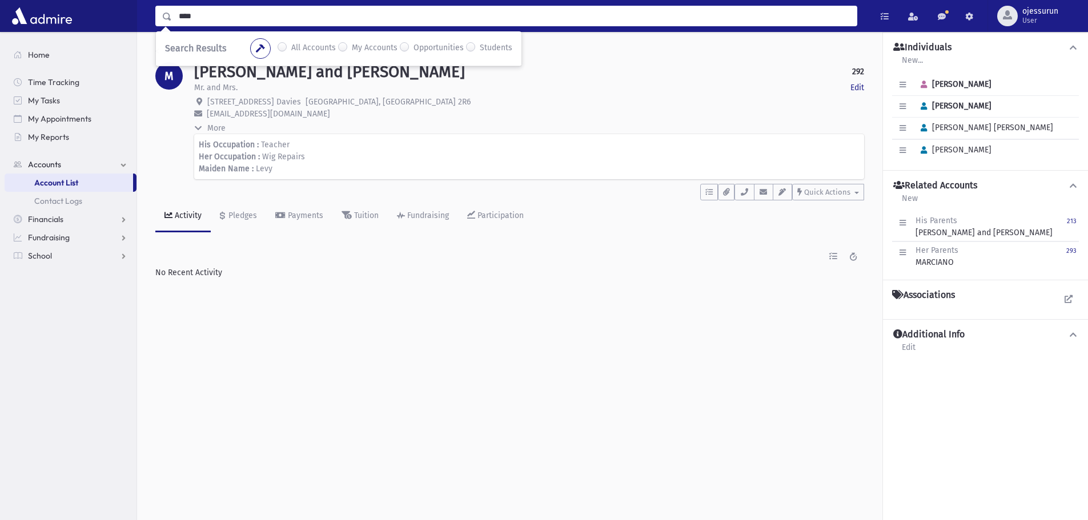
type input "****"
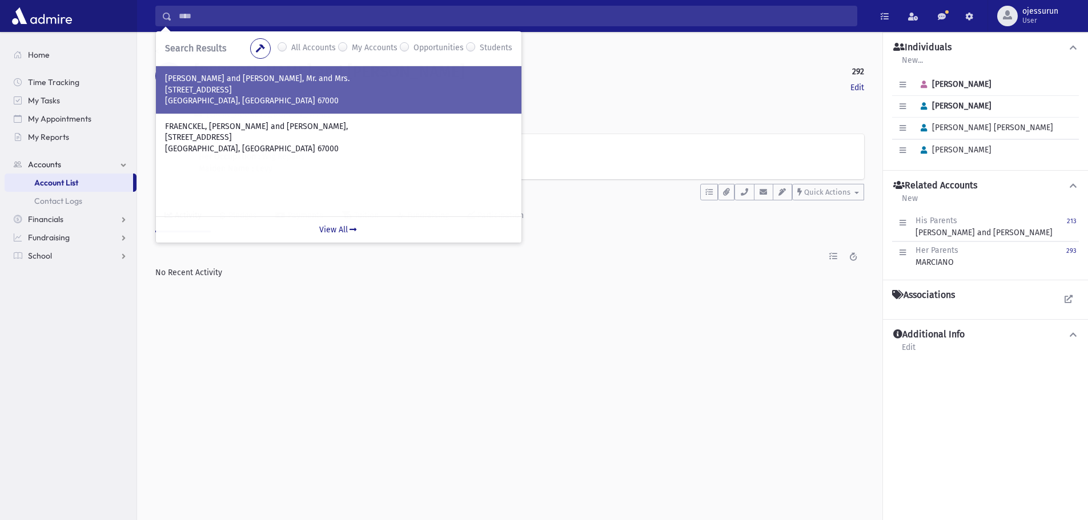
click at [328, 94] on p "13 Rue Sellenick" at bounding box center [338, 90] width 347 height 11
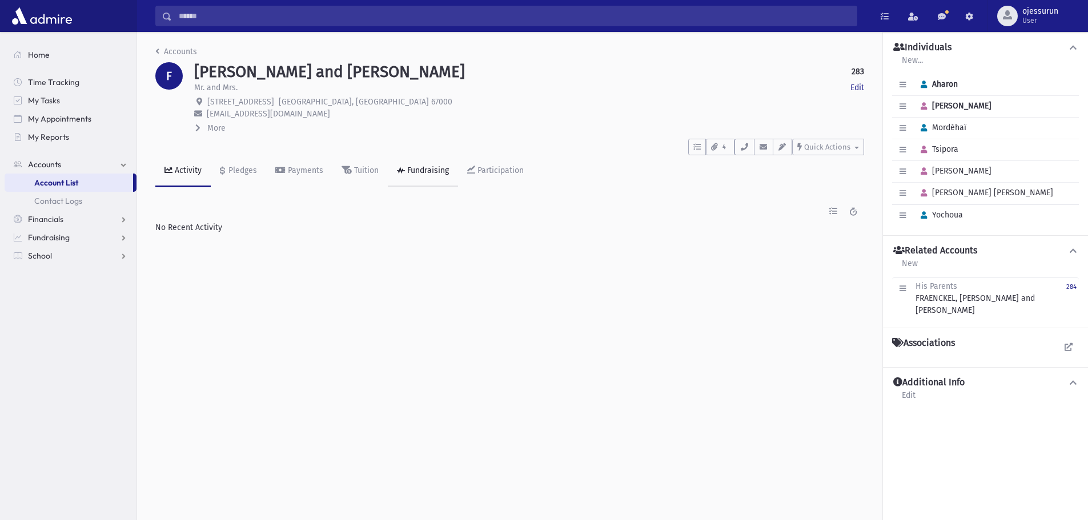
drag, startPoint x: 489, startPoint y: 272, endPoint x: 407, endPoint y: 155, distance: 142.9
click at [487, 269] on div "Accounts F [PERSON_NAME][GEOGRAPHIC_DATA] and [PERSON_NAME] 283 Edit Mr. and Mr…" at bounding box center [612, 276] width 951 height 488
